Goal: Information Seeking & Learning: Check status

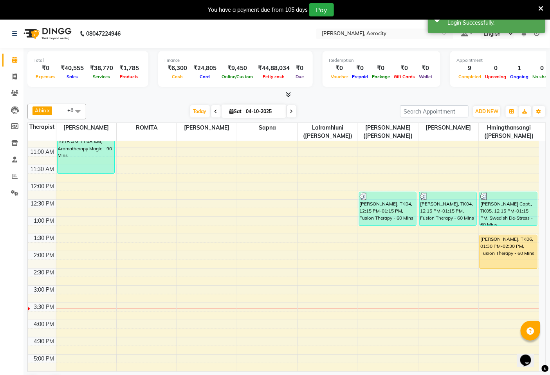
scroll to position [130, 0]
click at [14, 177] on icon at bounding box center [15, 176] width 6 height 6
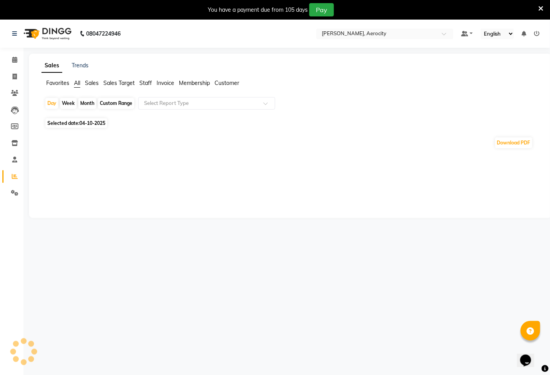
click at [116, 84] on span "Sales Target" at bounding box center [118, 82] width 31 height 7
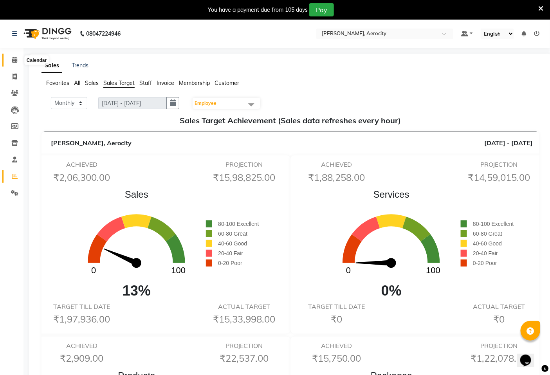
click at [16, 59] on icon at bounding box center [14, 60] width 5 height 6
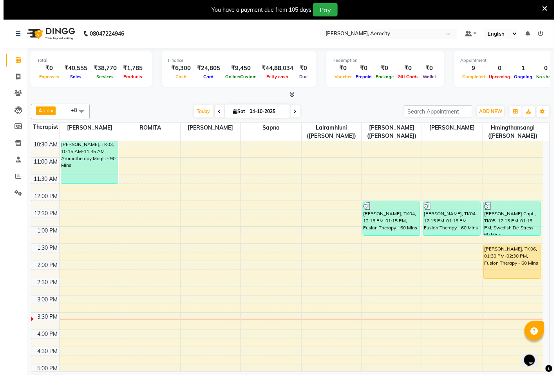
scroll to position [130, 0]
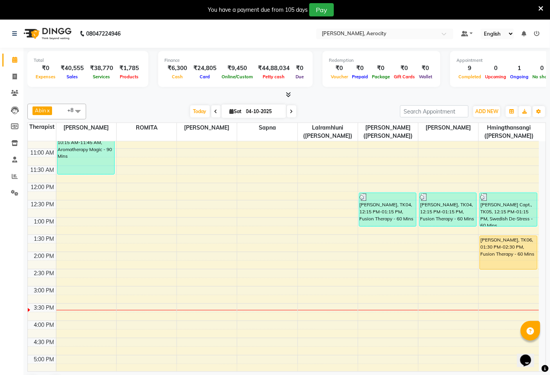
click at [539, 33] on icon at bounding box center [536, 33] width 5 height 5
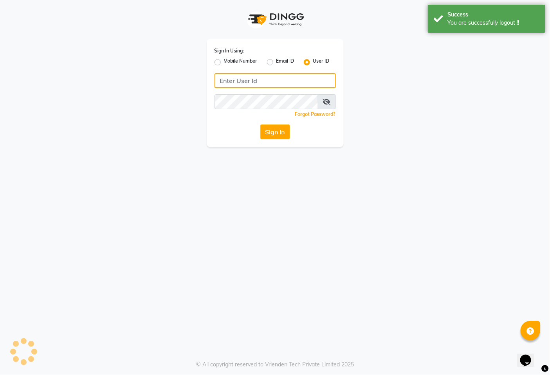
type input "9366908950"
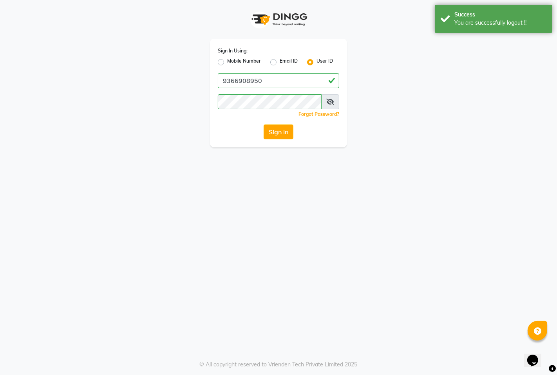
click at [213, 65] on div "Sign In Using: Mobile Number Email ID User ID 9366908950 Remember me Forgot Pas…" at bounding box center [278, 93] width 137 height 108
click at [231, 61] on label "Mobile Number" at bounding box center [244, 62] width 34 height 9
click at [231, 61] on input "Mobile Number" at bounding box center [229, 60] width 5 height 5
radio input "true"
radio input "false"
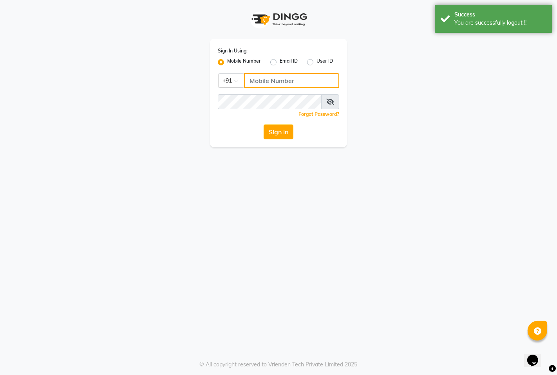
click at [278, 78] on input "Username" at bounding box center [291, 80] width 95 height 15
type input "7389901811"
click at [277, 132] on button "Sign In" at bounding box center [278, 131] width 30 height 15
